Goal: Information Seeking & Learning: Understand process/instructions

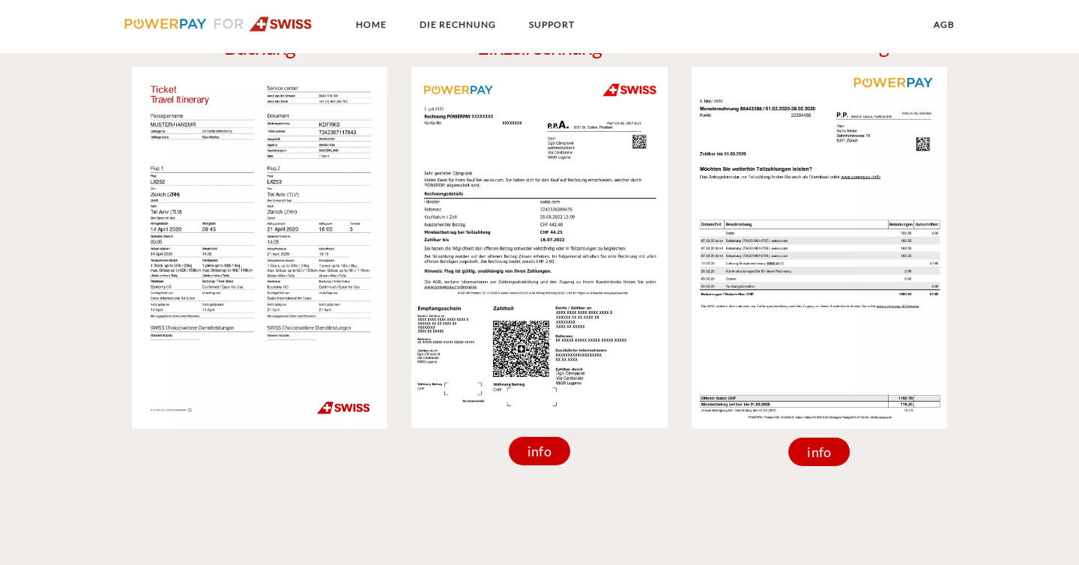
scroll to position [2102, 0]
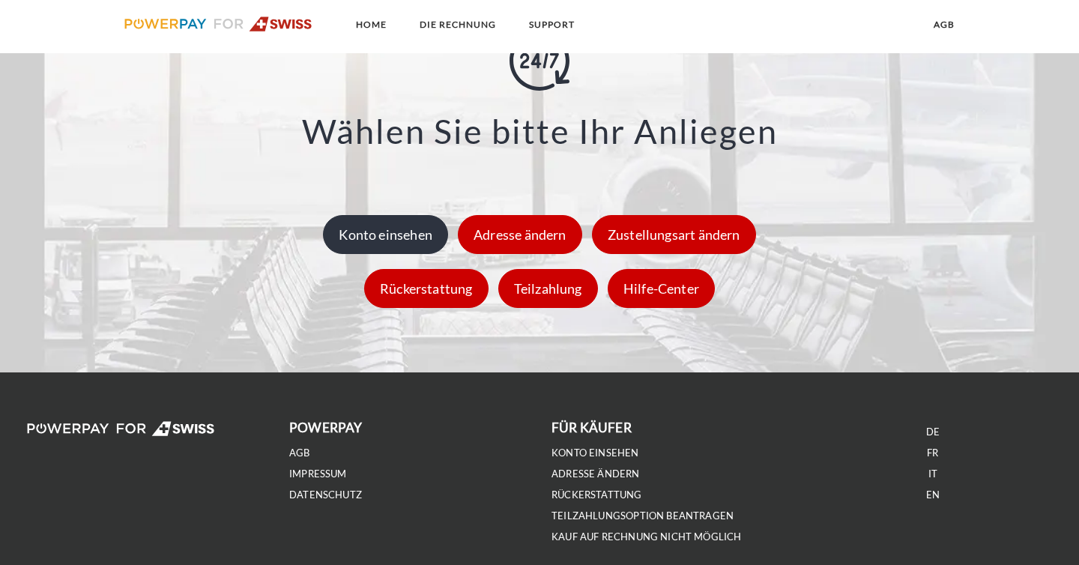
click at [414, 224] on div "Konto einsehen" at bounding box center [385, 234] width 125 height 39
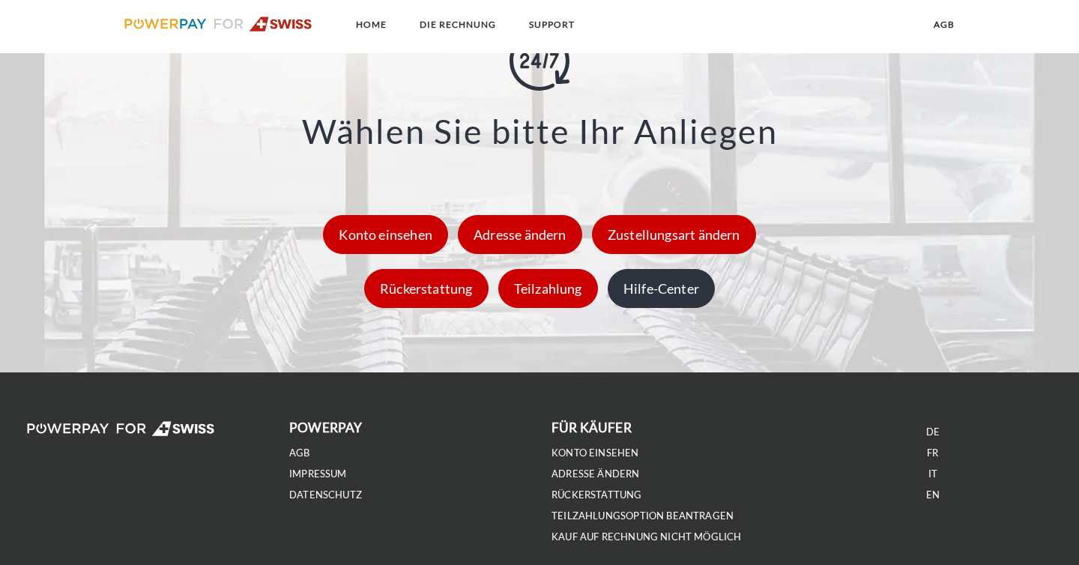
click at [672, 286] on div "Hilfe-Center" at bounding box center [661, 288] width 107 height 39
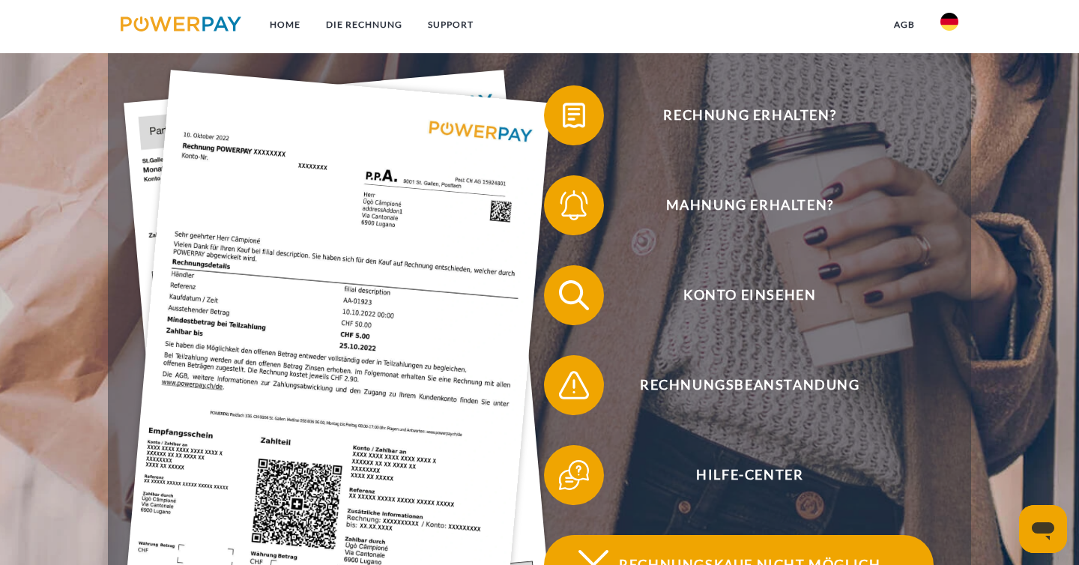
scroll to position [288, 0]
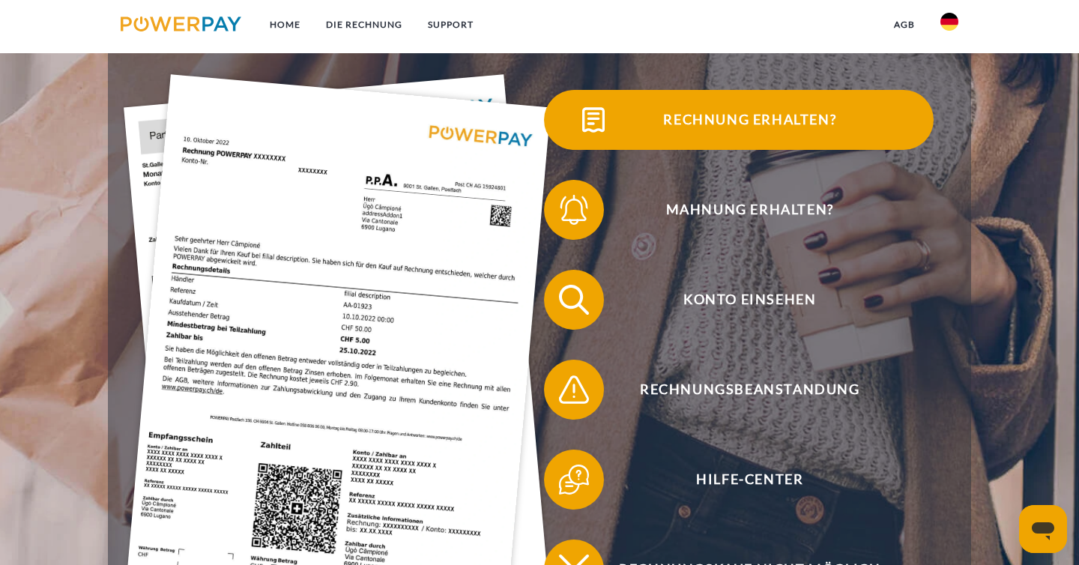
click at [711, 119] on span "Rechnung erhalten?" at bounding box center [750, 120] width 367 height 60
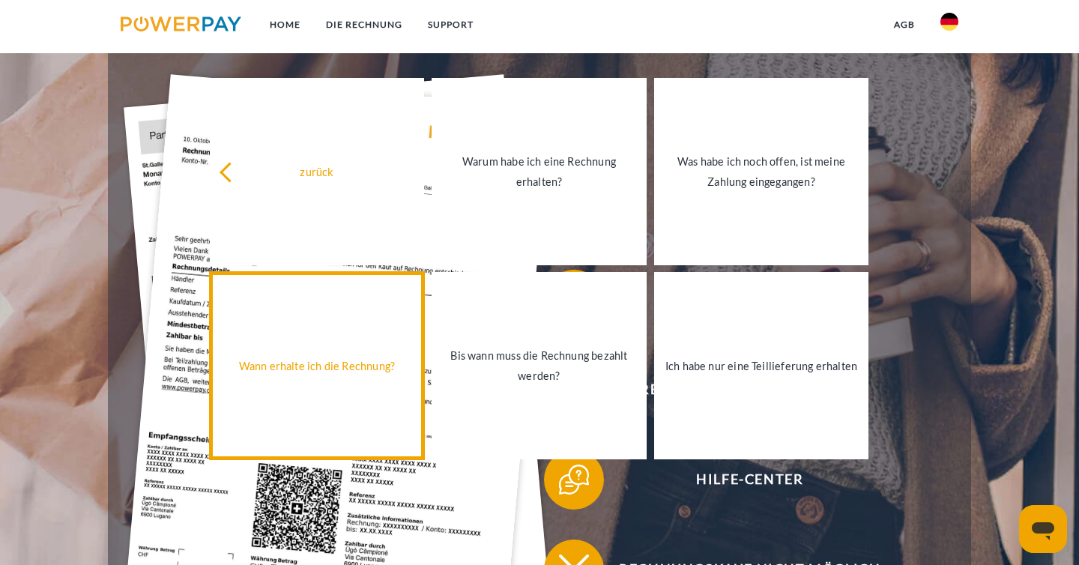
click at [372, 360] on div "Wann erhalte ich die Rechnung?" at bounding box center [317, 365] width 197 height 20
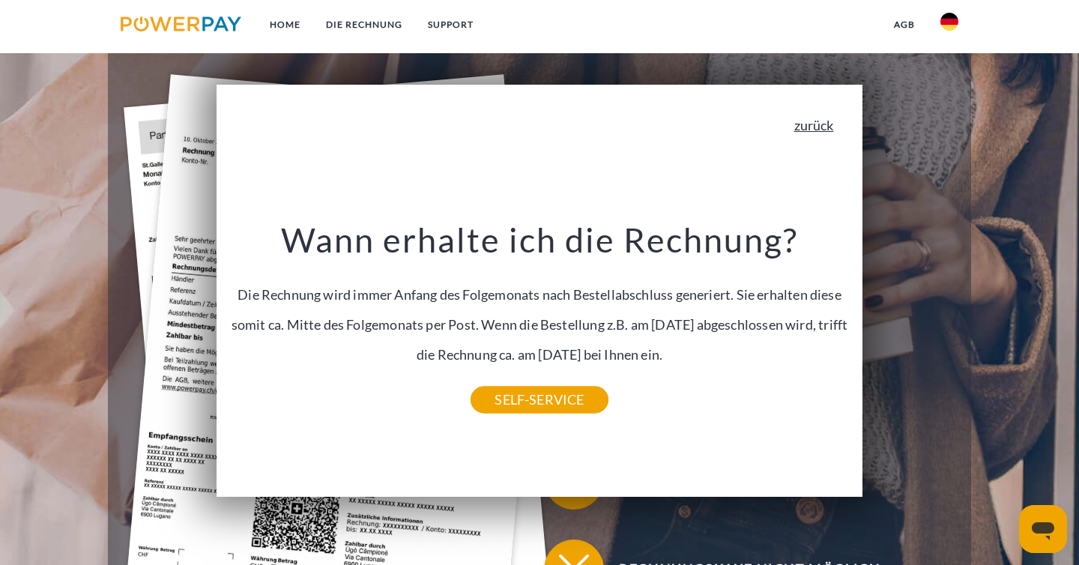
click at [821, 123] on link "zurück" at bounding box center [814, 124] width 40 height 13
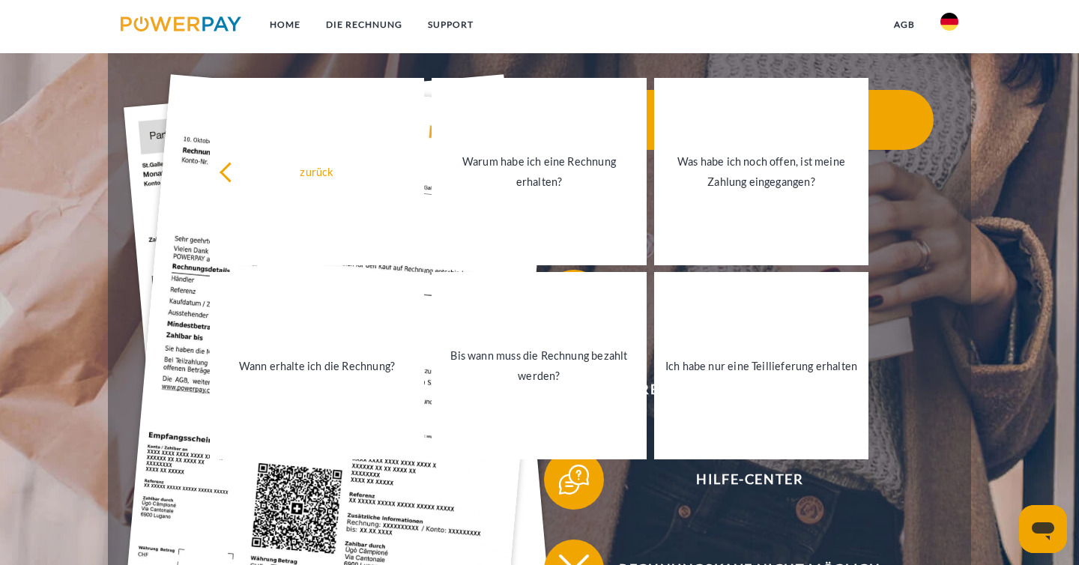
click at [923, 144] on span "Rechnung erhalten?" at bounding box center [750, 120] width 367 height 60
